Goal: Information Seeking & Learning: Learn about a topic

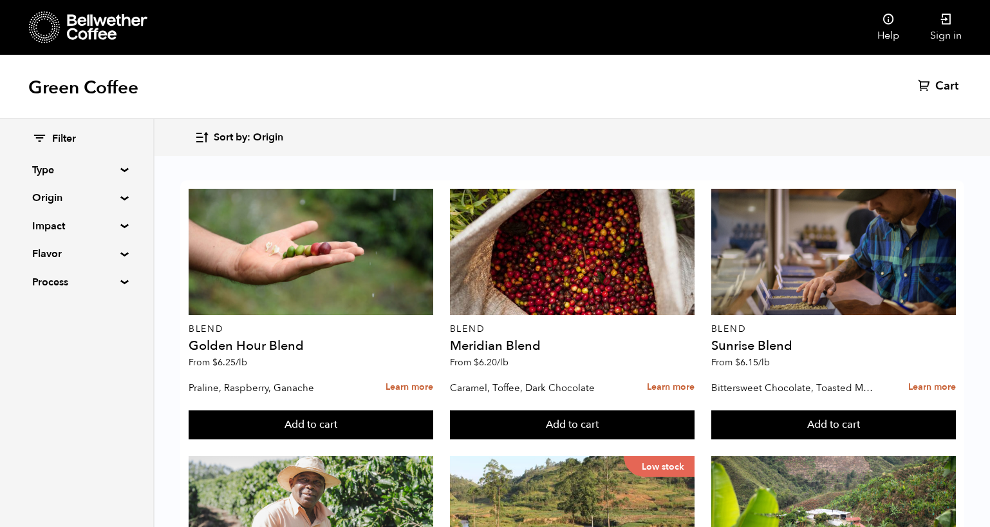
click at [55, 201] on summary "Origin" at bounding box center [76, 197] width 89 height 15
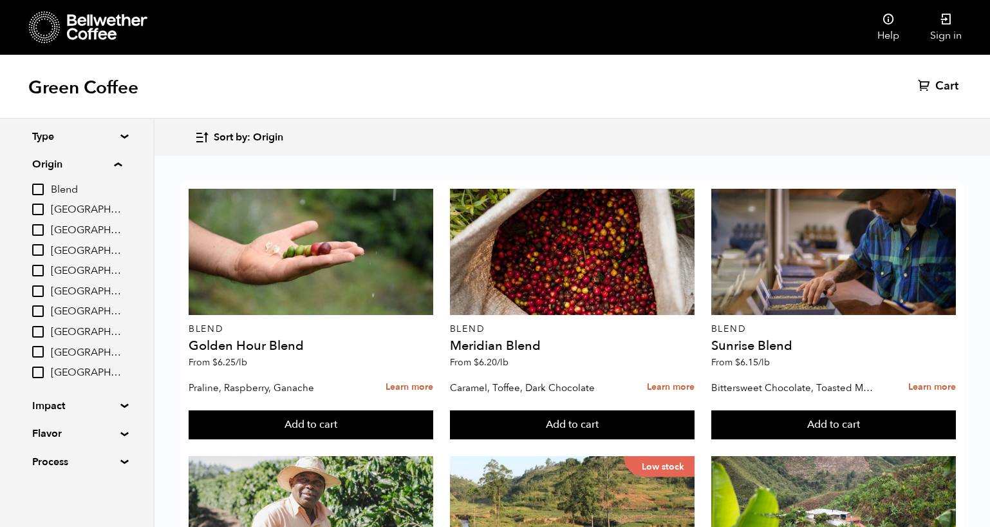
scroll to position [33, 0]
click at [42, 326] on input "Peru" at bounding box center [38, 332] width 12 height 12
checkbox input "true"
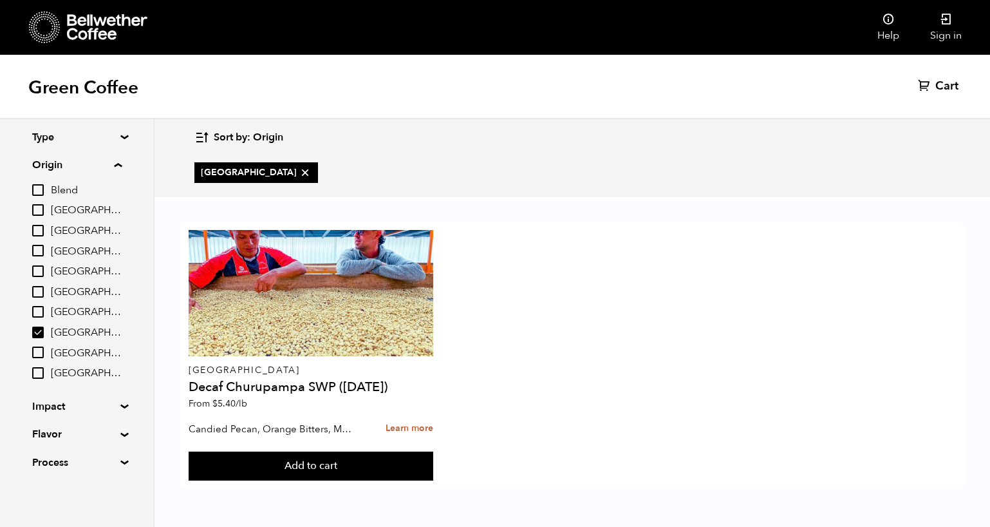
click at [39, 245] on input "Colombia" at bounding box center [38, 251] width 12 height 12
checkbox input "true"
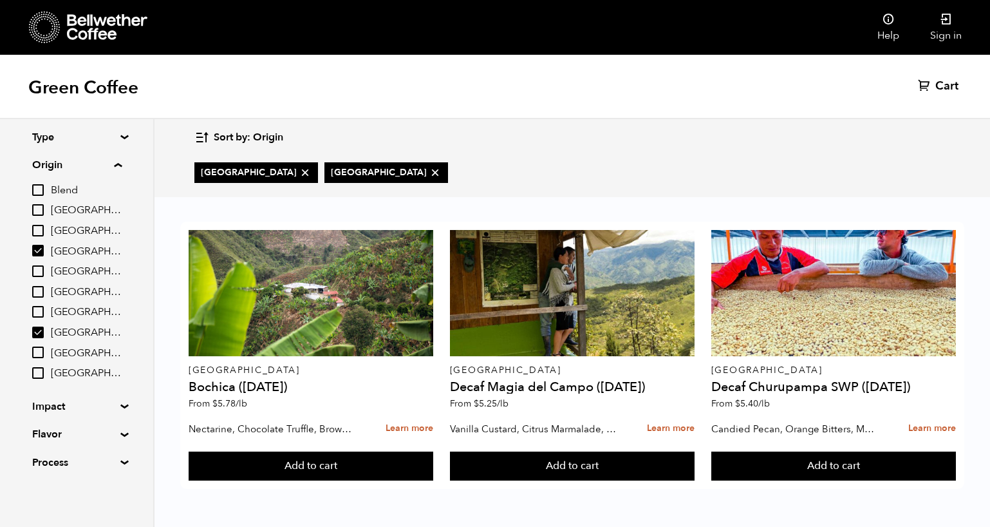
click at [42, 207] on input "Brazil" at bounding box center [38, 210] width 12 height 12
checkbox input "true"
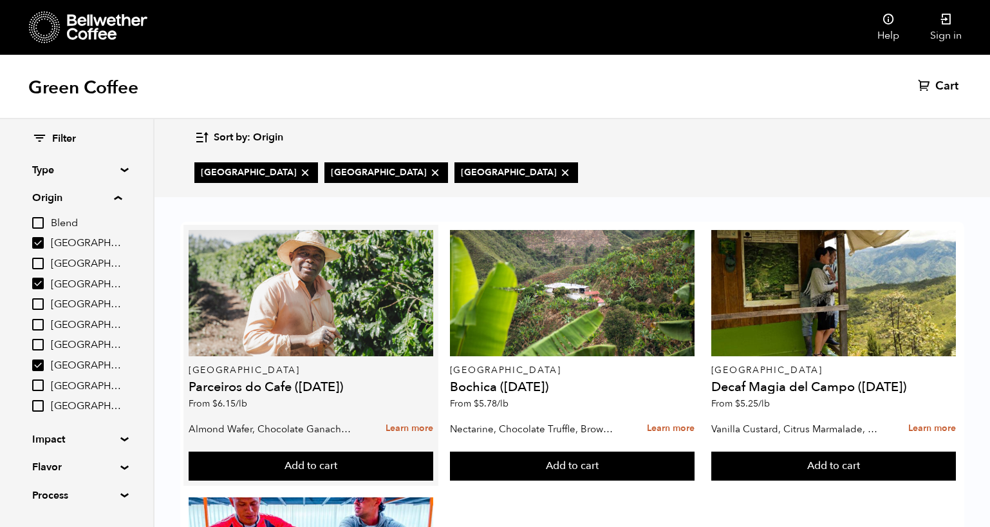
scroll to position [187, 0]
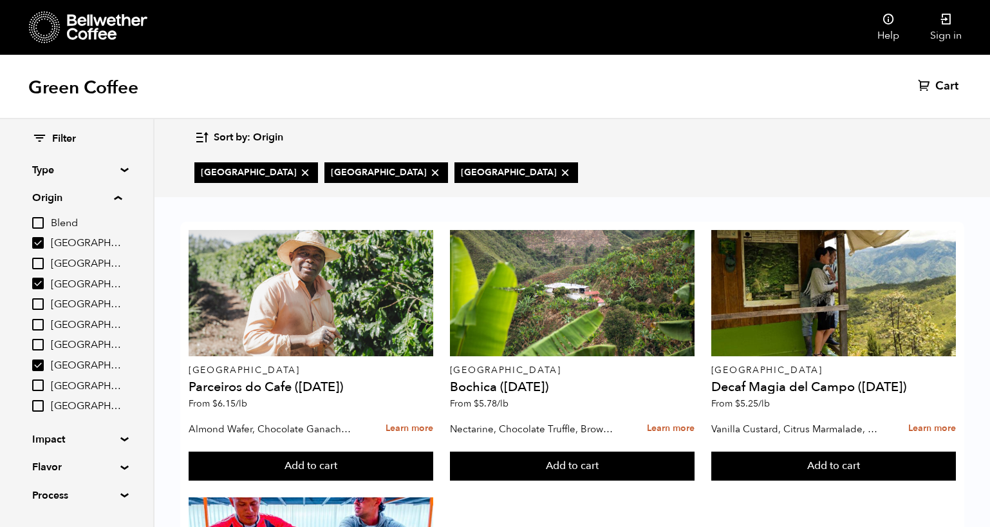
click at [39, 346] on input "[GEOGRAPHIC_DATA]" at bounding box center [38, 345] width 12 height 12
checkbox input "true"
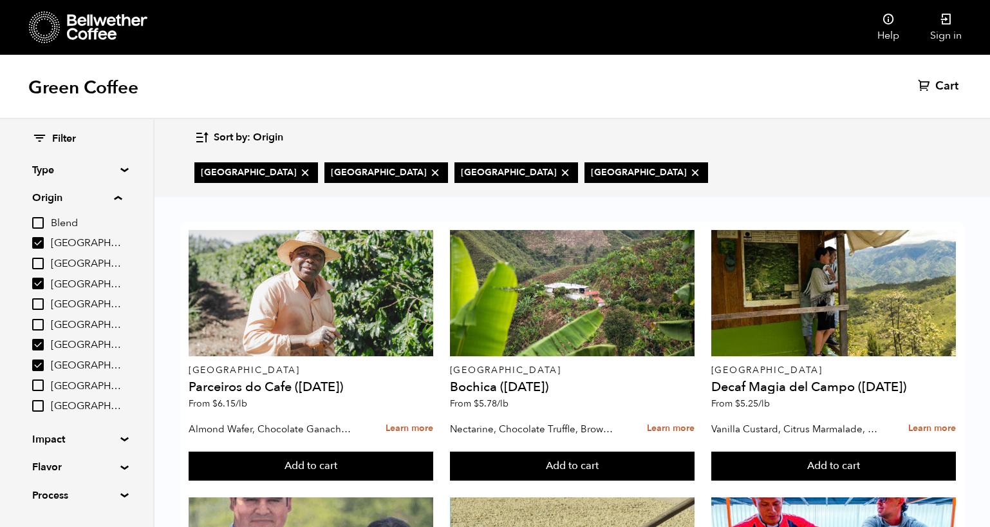
click at [41, 364] on input "Peru" at bounding box center [38, 365] width 12 height 12
checkbox input "false"
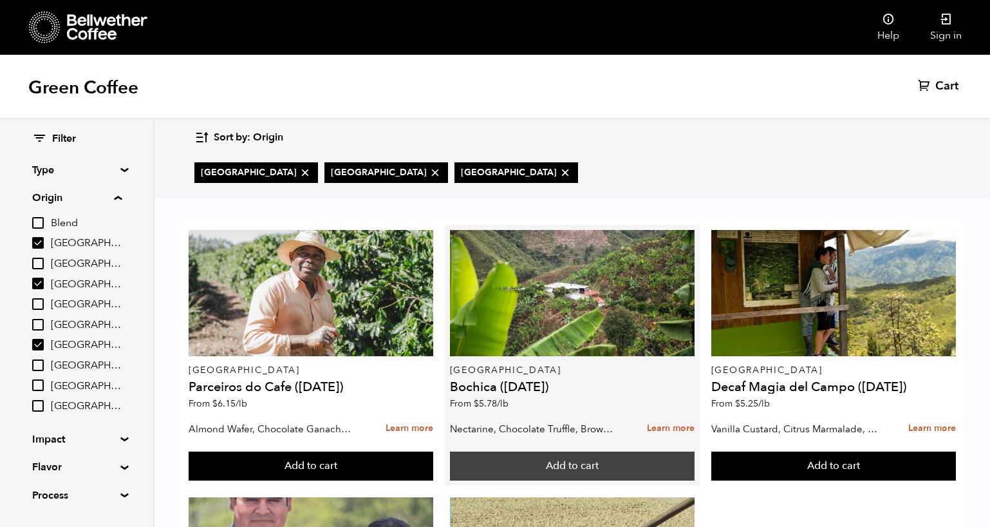
scroll to position [94, 0]
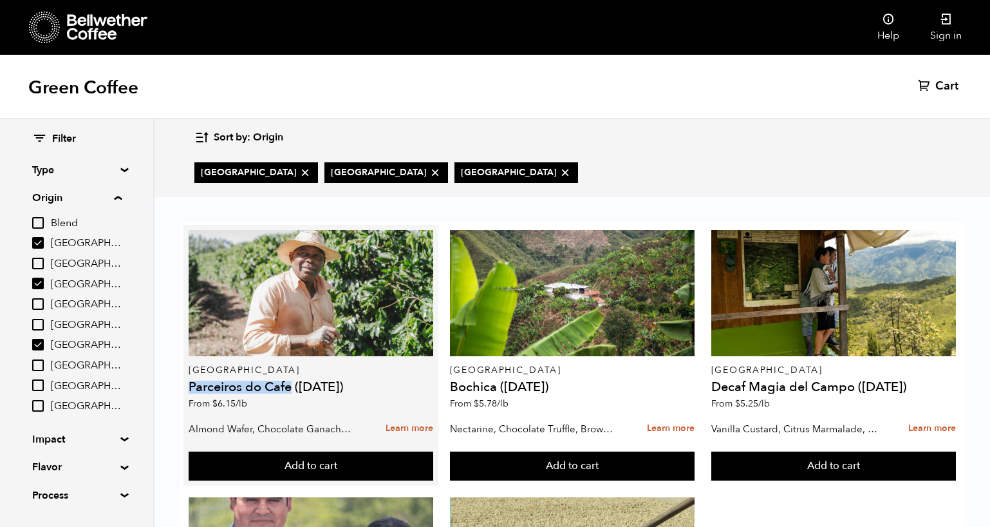
drag, startPoint x: 293, startPoint y: 294, endPoint x: 189, endPoint y: 291, distance: 104.3
click at [189, 381] on h4 "Parceiros do Cafe (APR 25)" at bounding box center [311, 387] width 245 height 13
copy h4 "Parceiros do Cafe"
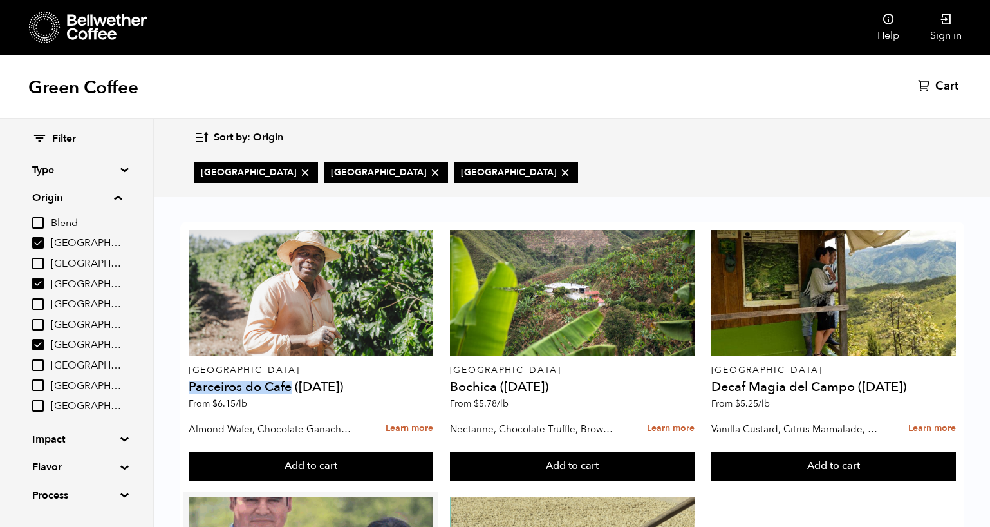
scroll to position [261, 0]
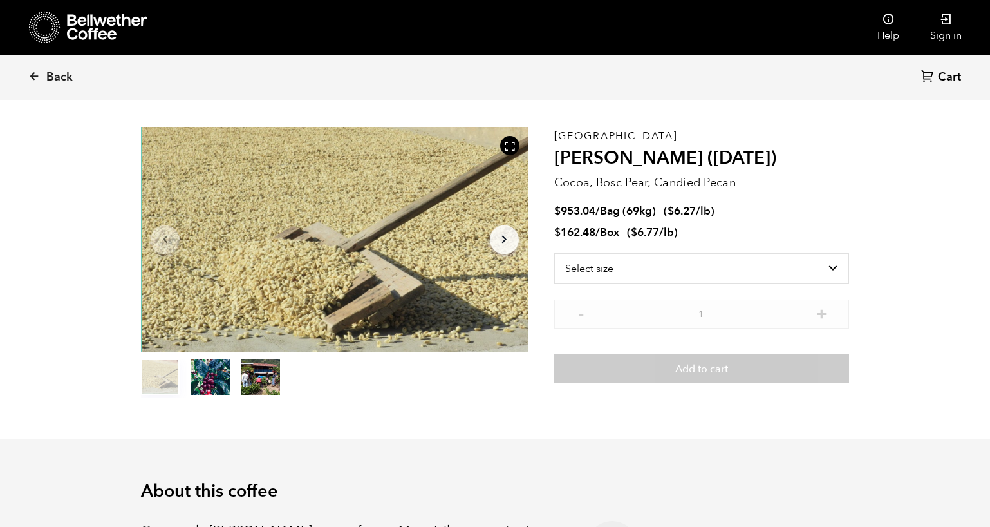
scroll to position [46, 0]
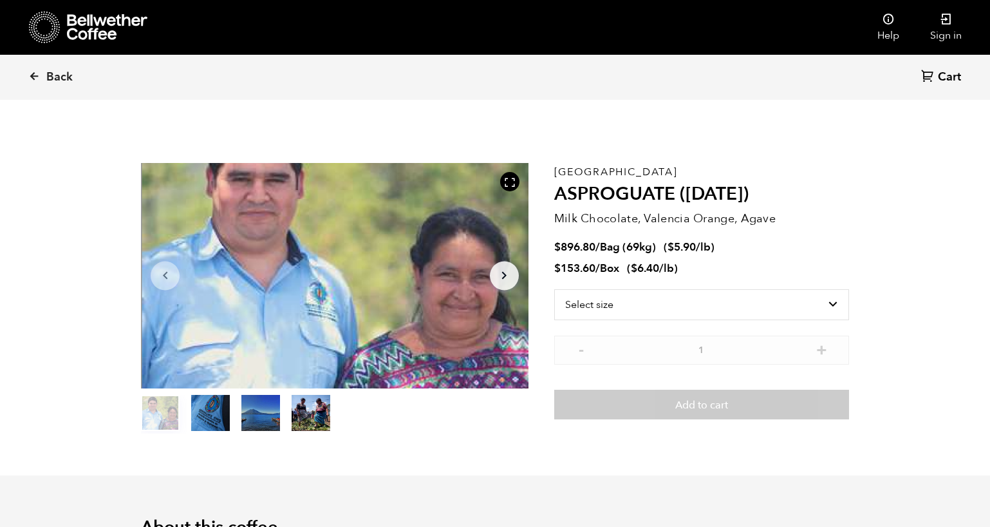
scroll to position [50, 0]
